Goal: Task Accomplishment & Management: Manage account settings

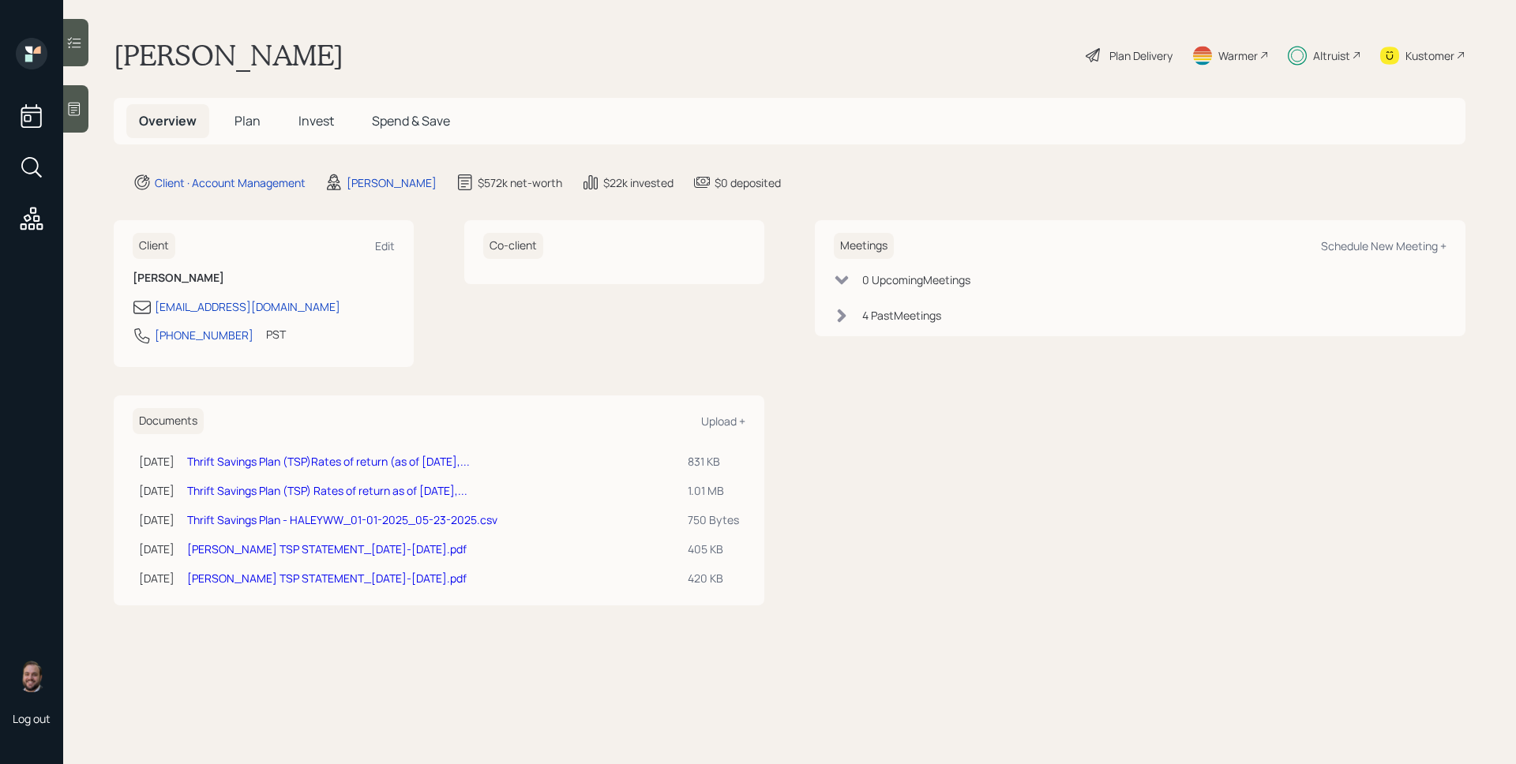
click at [253, 112] on span "Plan" at bounding box center [248, 120] width 26 height 17
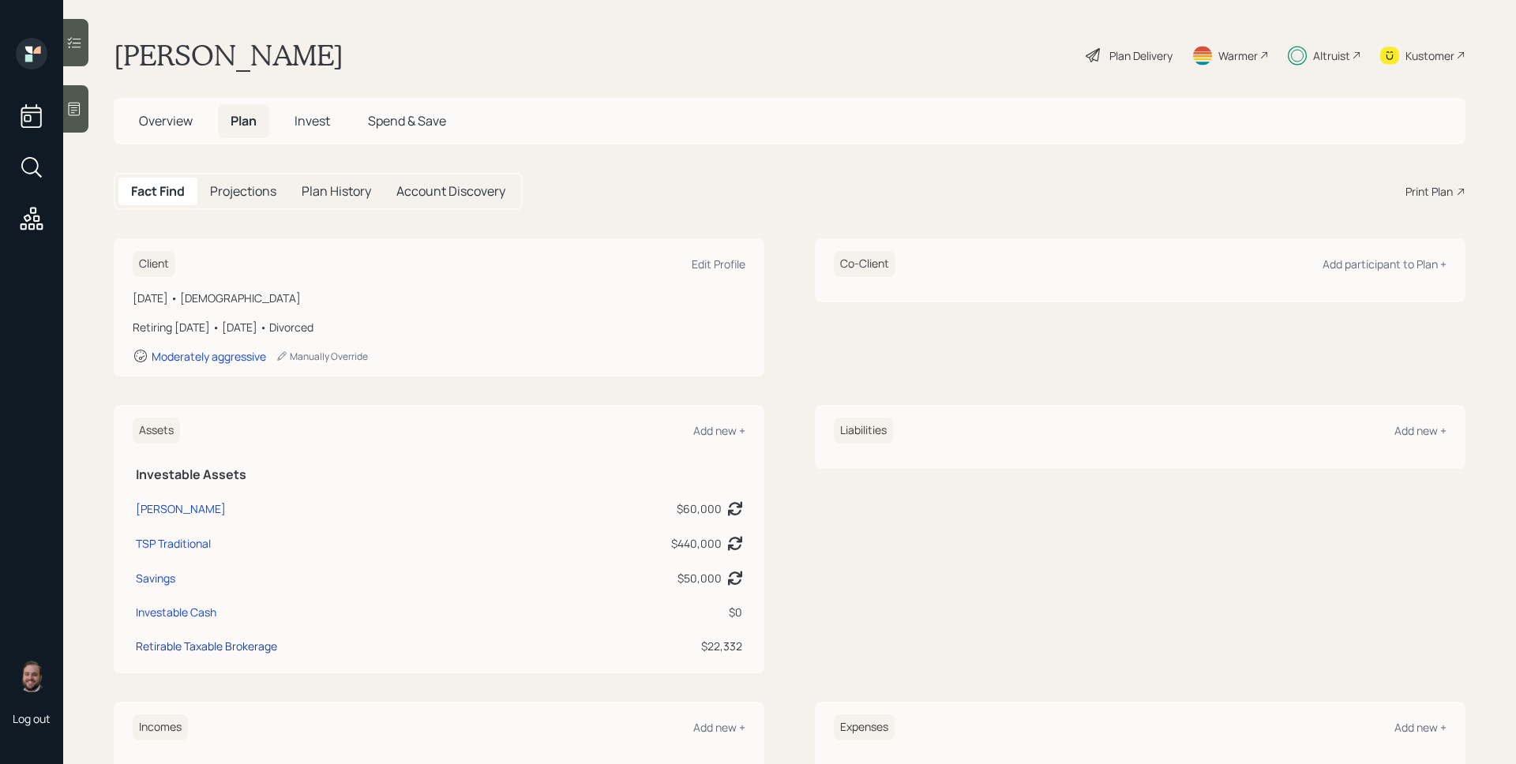
click at [261, 652] on div "Retirable Taxable Brokerage" at bounding box center [206, 646] width 141 height 17
select select "taxable"
select select "balanced"
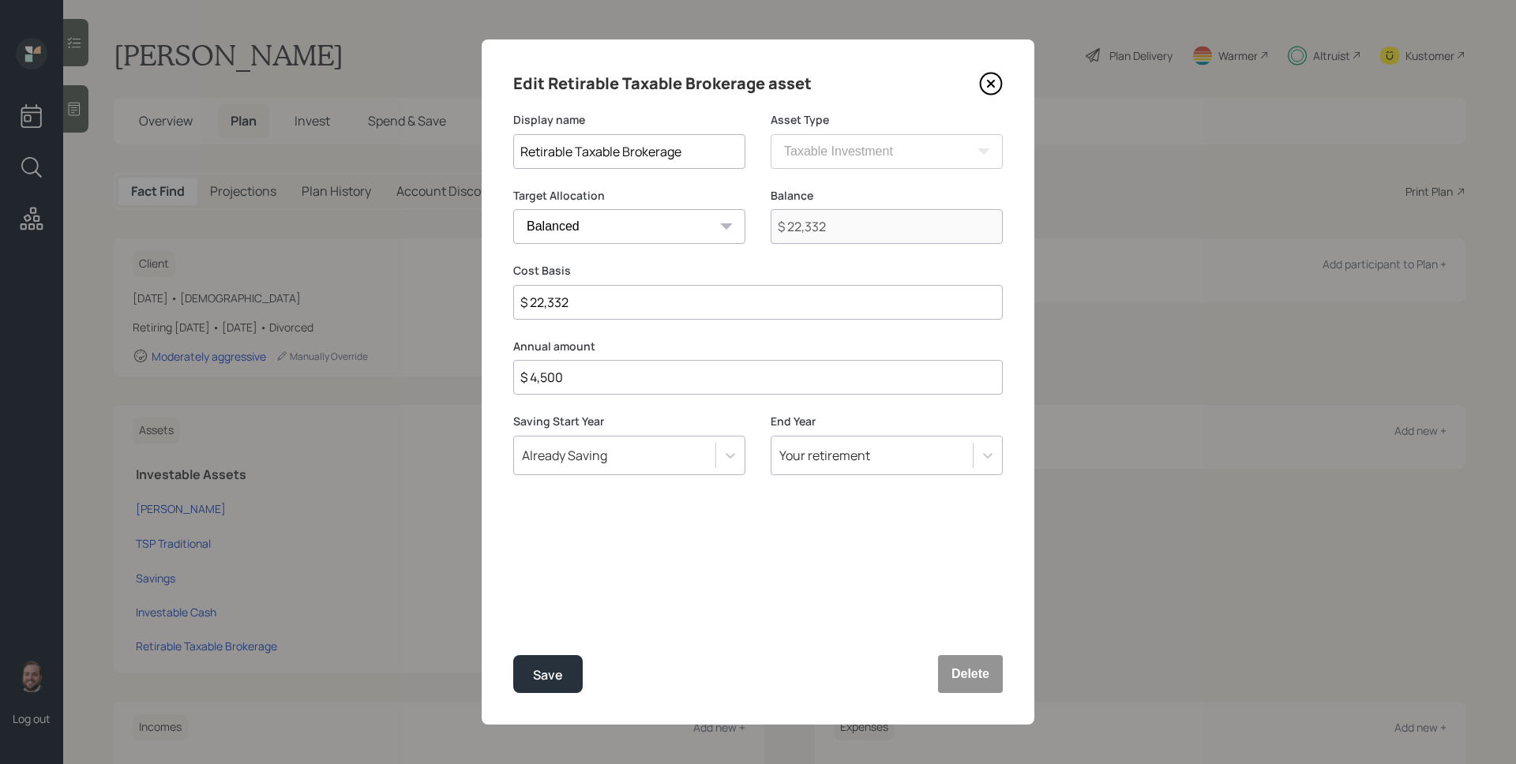
click at [985, 81] on icon at bounding box center [991, 84] width 24 height 24
